Goal: Task Accomplishment & Management: Use online tool/utility

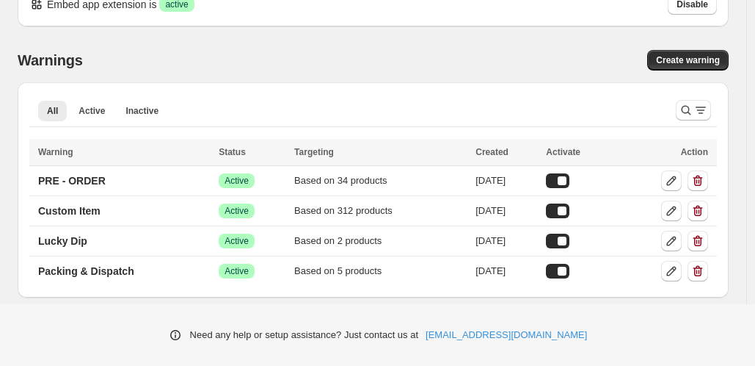
scroll to position [32, 0]
click at [131, 269] on p "Packing & Dispatch" at bounding box center [86, 271] width 96 height 15
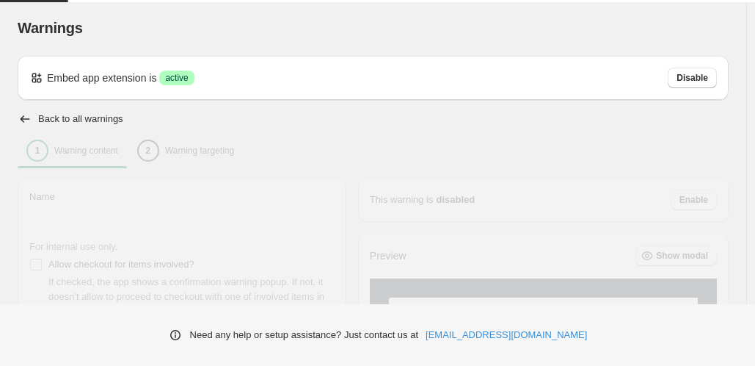
type input "**********"
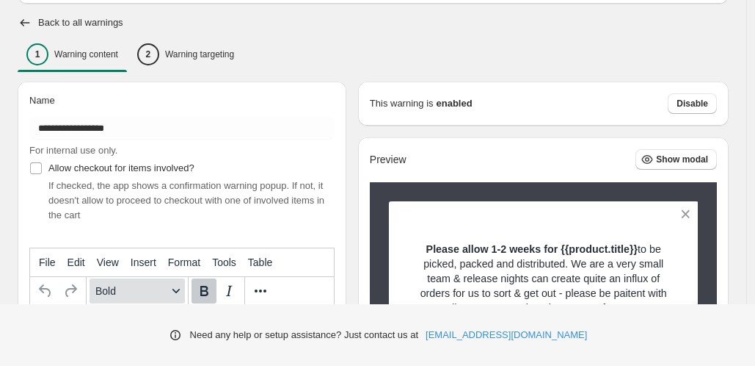
scroll to position [87, 0]
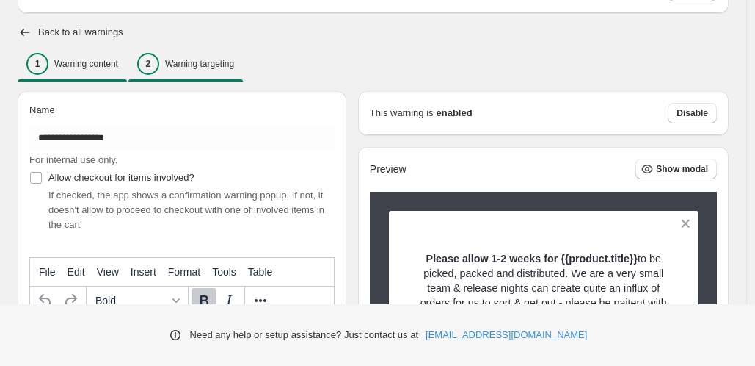
click at [186, 59] on p "Warning targeting" at bounding box center [199, 64] width 69 height 12
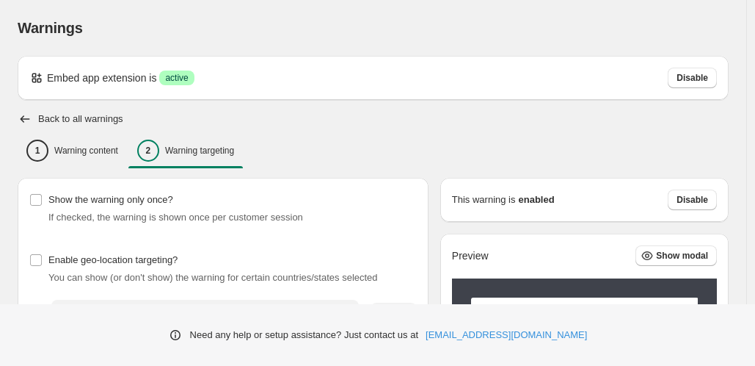
scroll to position [0, 0]
click at [68, 120] on h2 "Back to all warnings" at bounding box center [80, 119] width 85 height 12
click at [63, 144] on div "1 Warning content" at bounding box center [72, 150] width 92 height 22
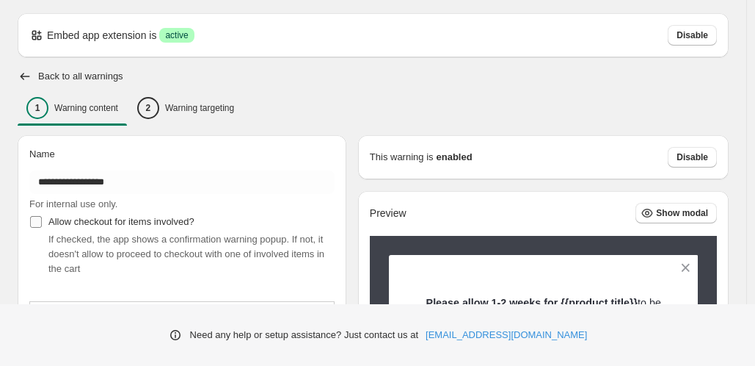
scroll to position [7, 0]
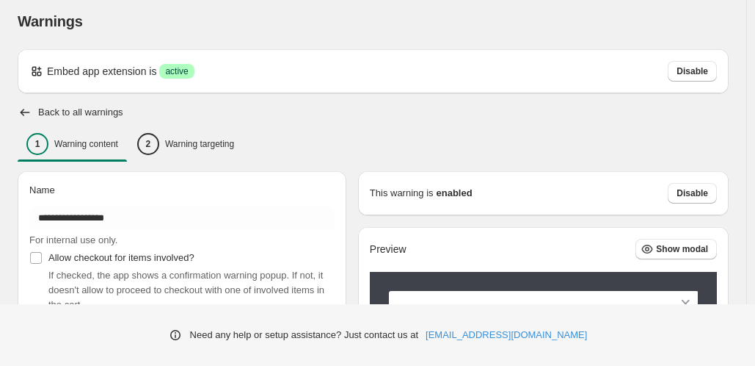
click at [28, 113] on icon "button" at bounding box center [25, 112] width 15 height 15
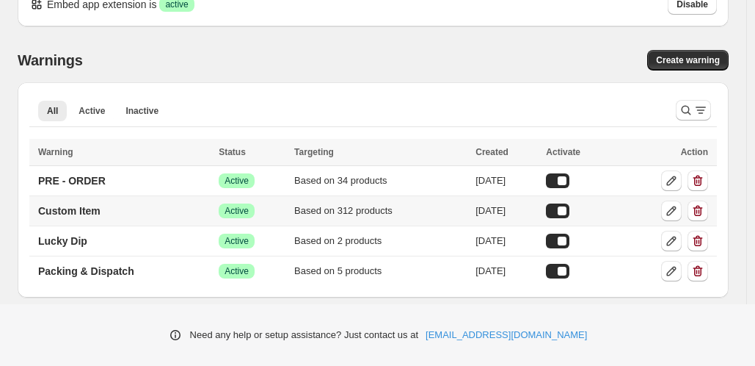
scroll to position [32, 0]
click at [73, 176] on p "PRE - ORDER" at bounding box center [72, 180] width 68 height 15
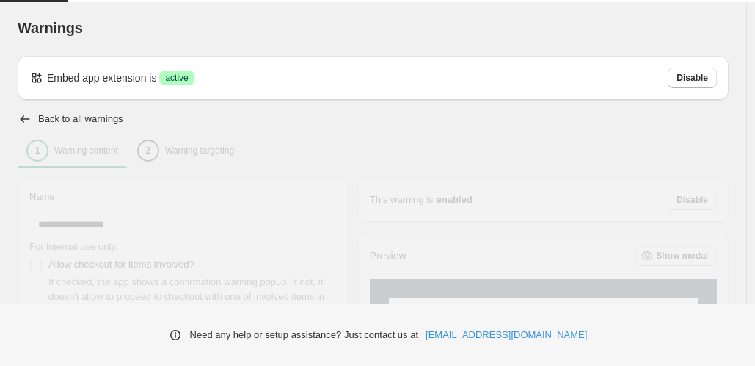
type input "**********"
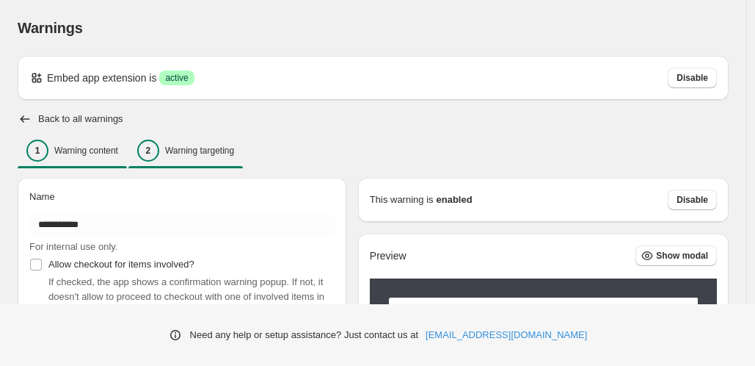
click at [204, 150] on p "Warning targeting" at bounding box center [199, 151] width 69 height 12
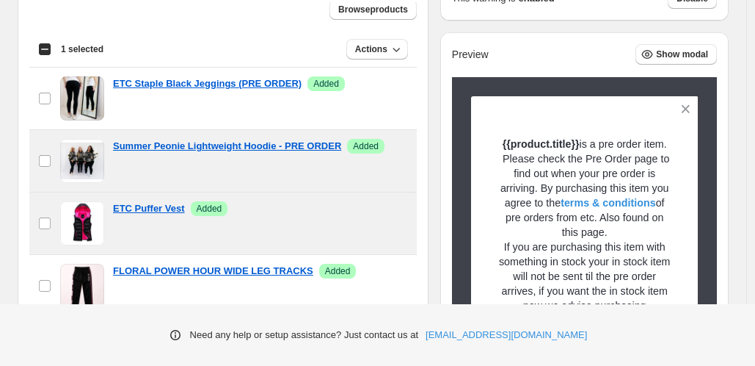
scroll to position [4, 0]
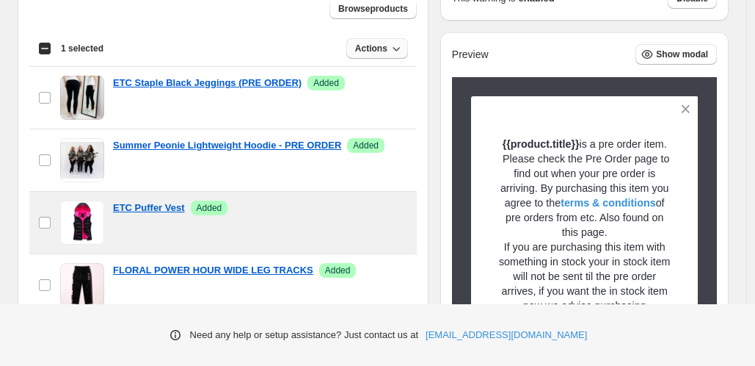
click at [354, 39] on button "Actions" at bounding box center [377, 48] width 62 height 21
click at [381, 82] on span "Remove" at bounding box center [377, 78] width 35 height 11
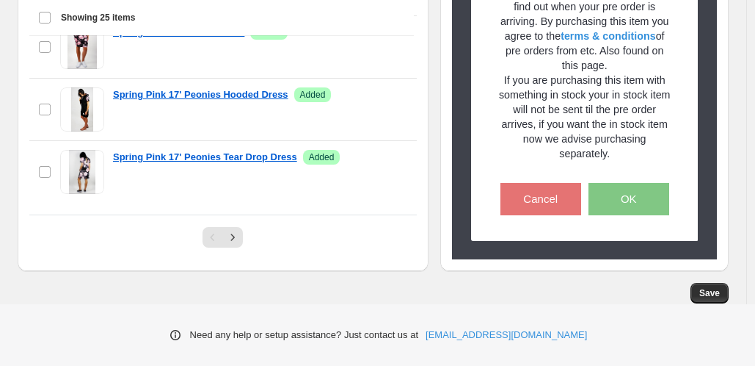
scroll to position [665, 0]
click at [235, 234] on icon "Next" at bounding box center [232, 237] width 15 height 15
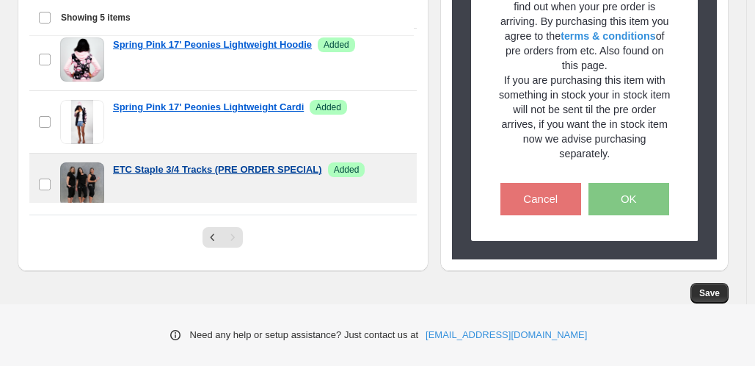
scroll to position [0, 0]
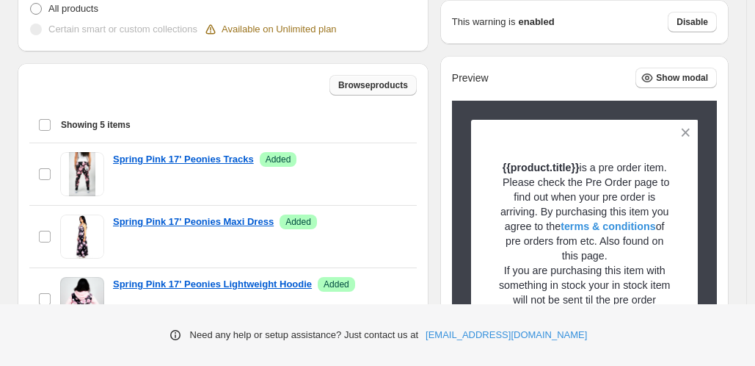
click at [348, 92] on button "Browse products" at bounding box center [373, 85] width 87 height 21
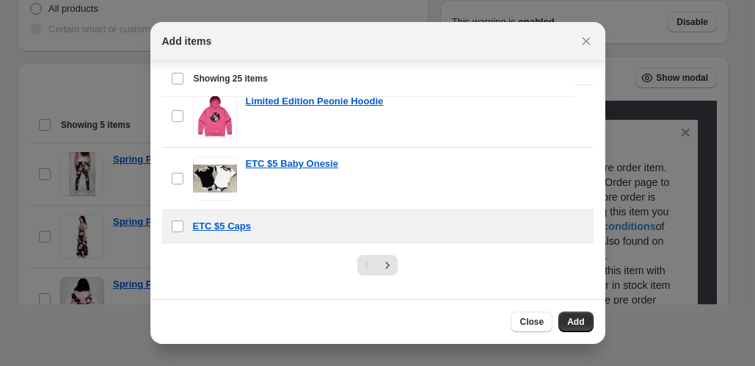
scroll to position [197, 0]
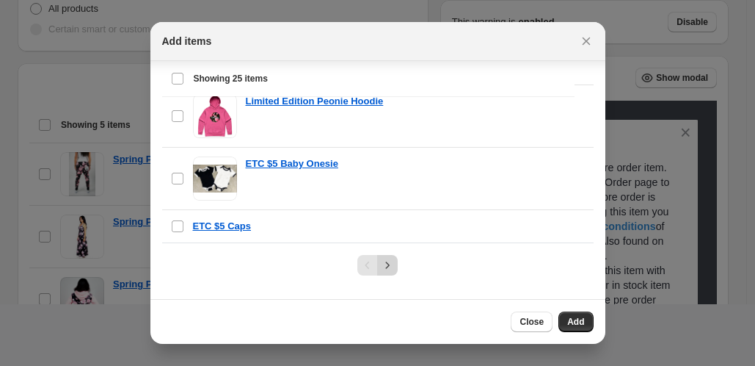
click at [382, 261] on icon "Next" at bounding box center [387, 265] width 15 height 15
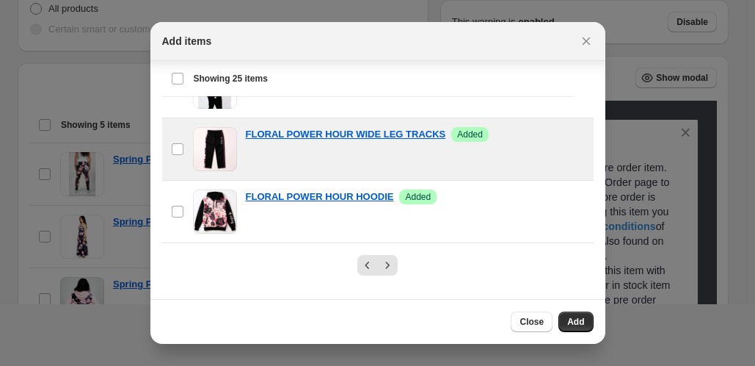
scroll to position [1294, 0]
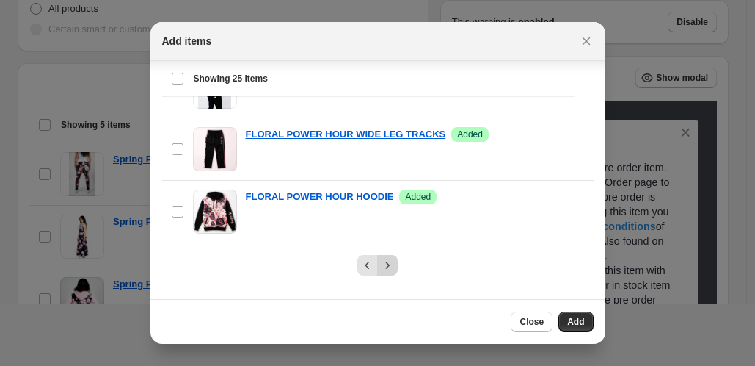
click at [388, 264] on icon "Next" at bounding box center [387, 265] width 15 height 15
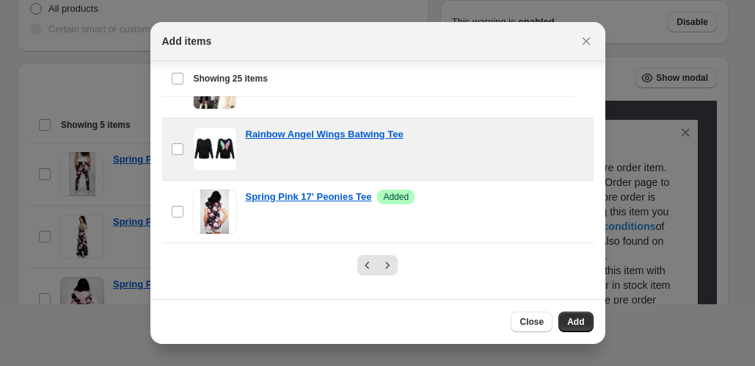
click at [437, 139] on div "Rainbow Angel Wings Batwing Tee" at bounding box center [415, 134] width 339 height 15
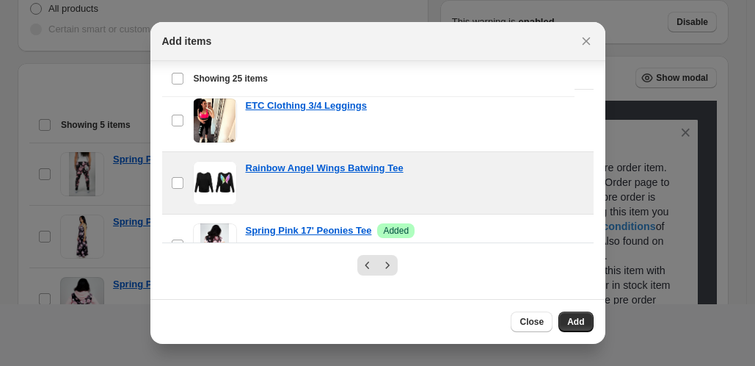
scroll to position [1246, 0]
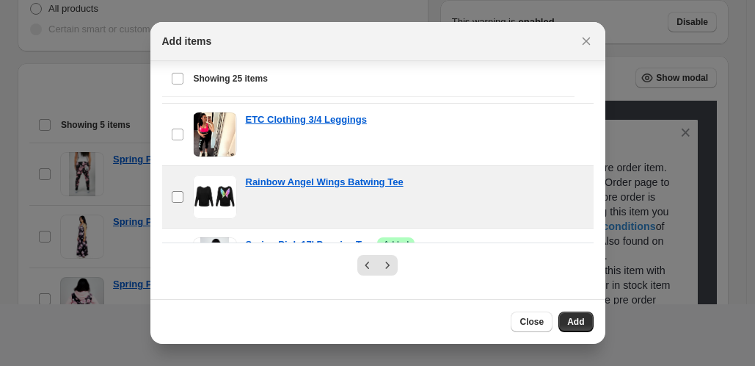
click at [186, 198] on label "checkbox" at bounding box center [177, 197] width 31 height 62
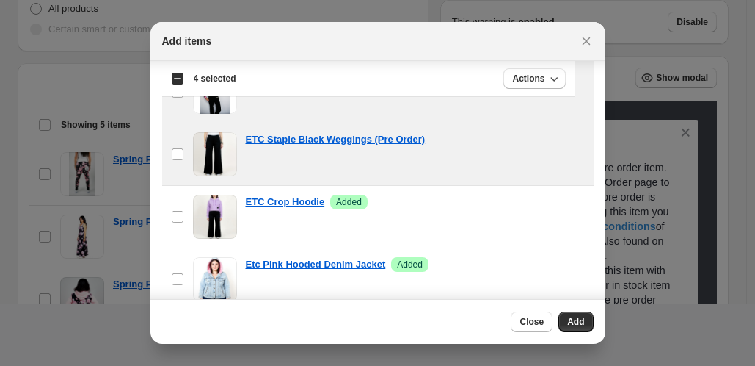
scroll to position [134, 0]
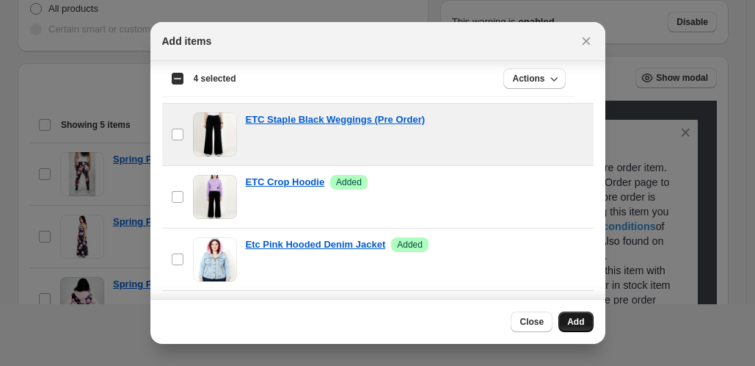
click at [573, 313] on button "Add" at bounding box center [576, 321] width 35 height 21
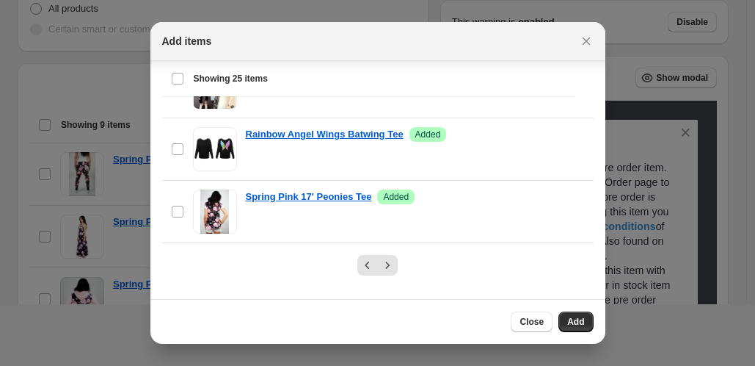
scroll to position [197, 0]
click at [387, 262] on icon "Next" at bounding box center [387, 265] width 15 height 15
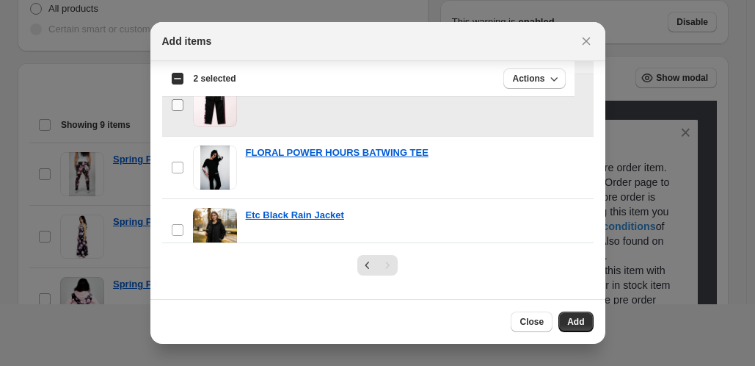
scroll to position [471, 0]
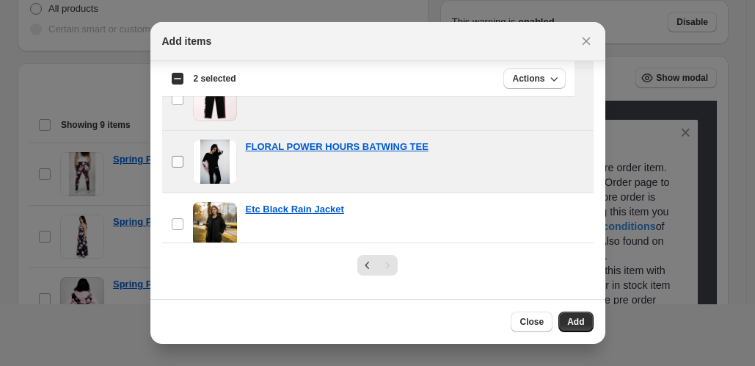
click at [178, 161] on label "checkbox" at bounding box center [177, 162] width 31 height 62
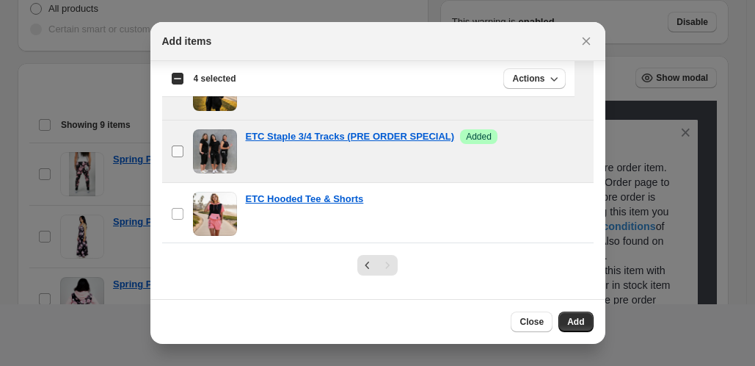
scroll to position [608, 0]
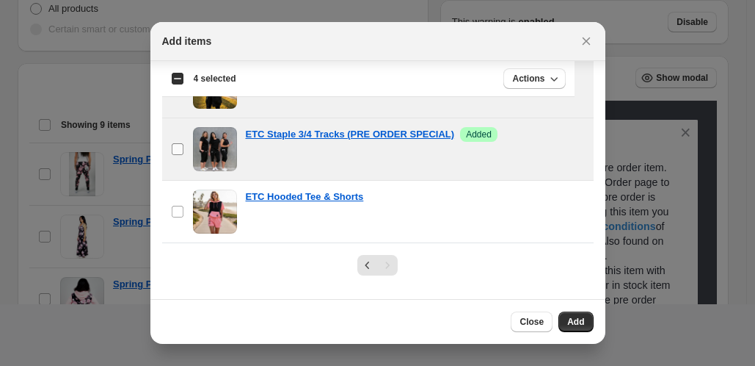
click at [184, 158] on label "checkbox" at bounding box center [177, 149] width 31 height 62
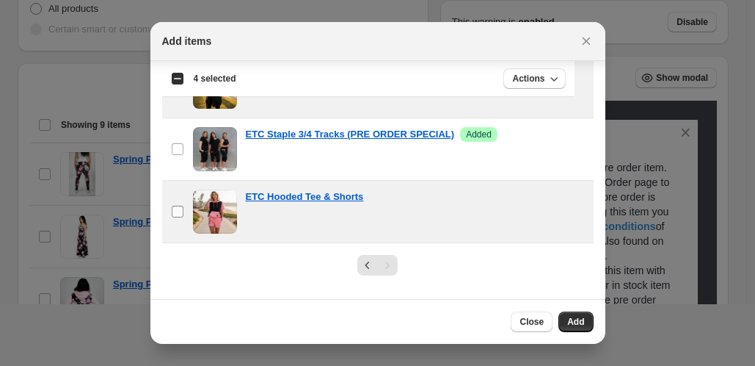
click at [175, 225] on label "checkbox" at bounding box center [177, 212] width 31 height 62
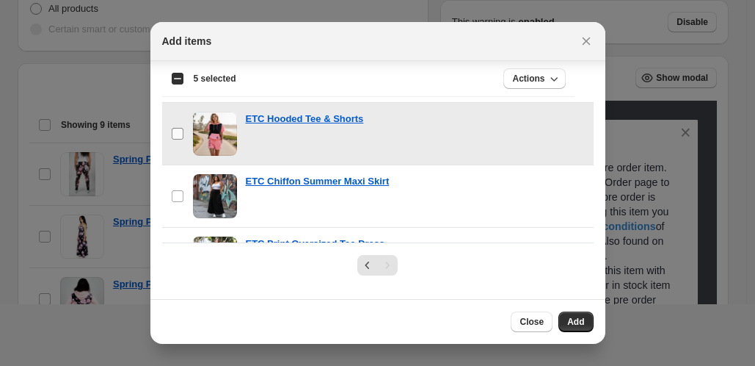
scroll to position [719, 0]
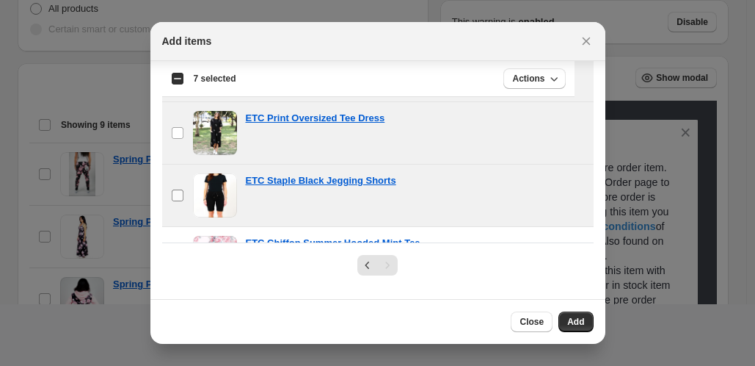
click at [176, 205] on label "checkbox" at bounding box center [177, 195] width 31 height 62
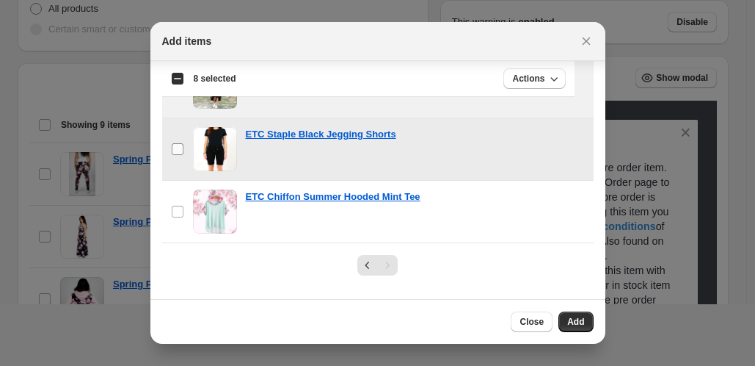
scroll to position [857, 0]
click at [176, 205] on span ":r3s:" at bounding box center [177, 211] width 13 height 13
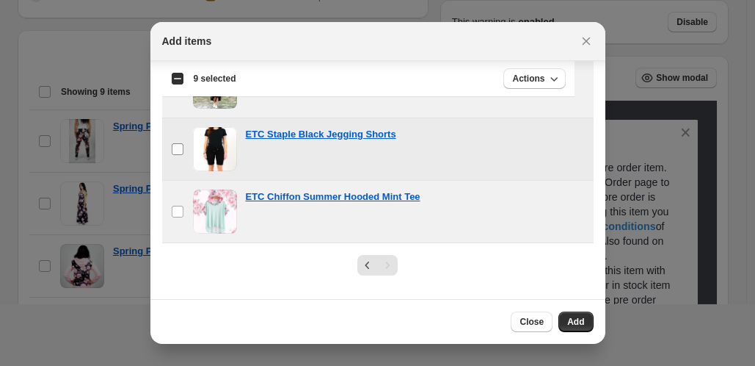
scroll to position [476, 0]
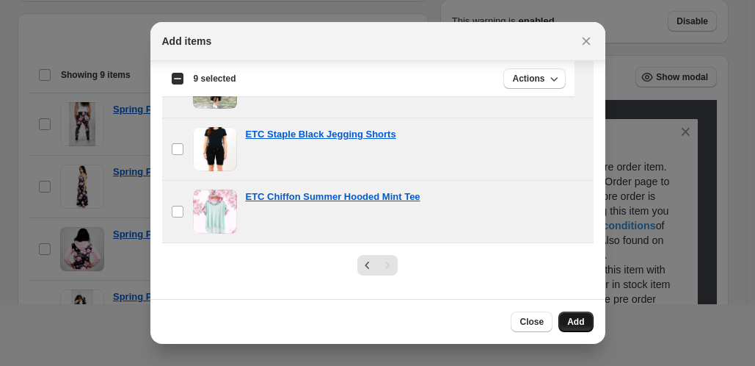
click at [570, 320] on span "Add" at bounding box center [575, 322] width 17 height 12
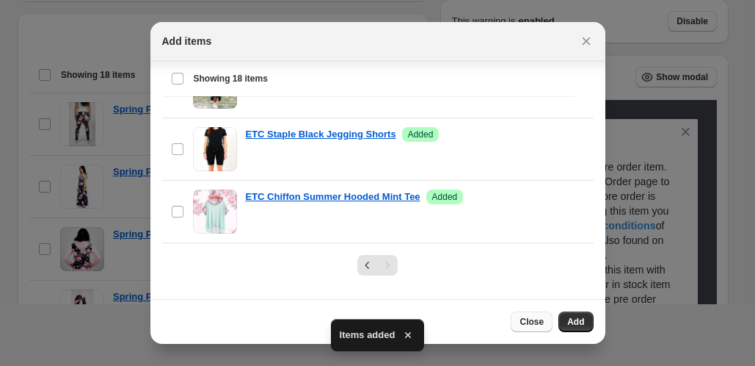
click at [537, 323] on span "Close" at bounding box center [532, 322] width 24 height 12
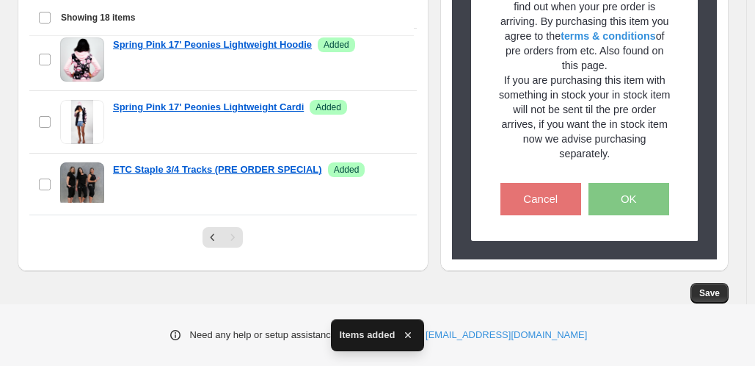
scroll to position [665, 0]
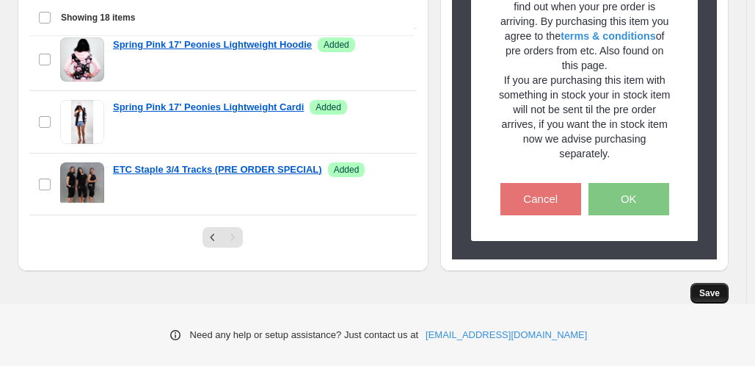
click at [719, 293] on span "Save" at bounding box center [710, 293] width 21 height 12
